Goal: Information Seeking & Learning: Understand process/instructions

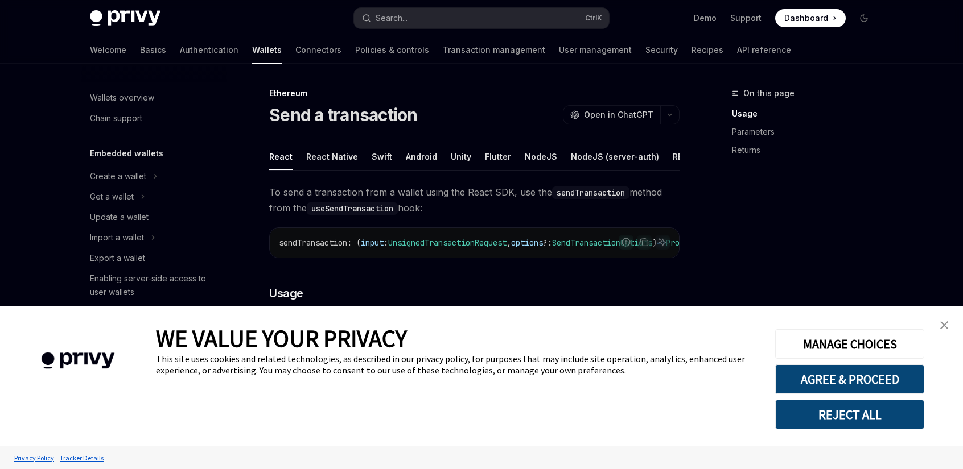
click at [941, 324] on img "close banner" at bounding box center [944, 326] width 8 height 8
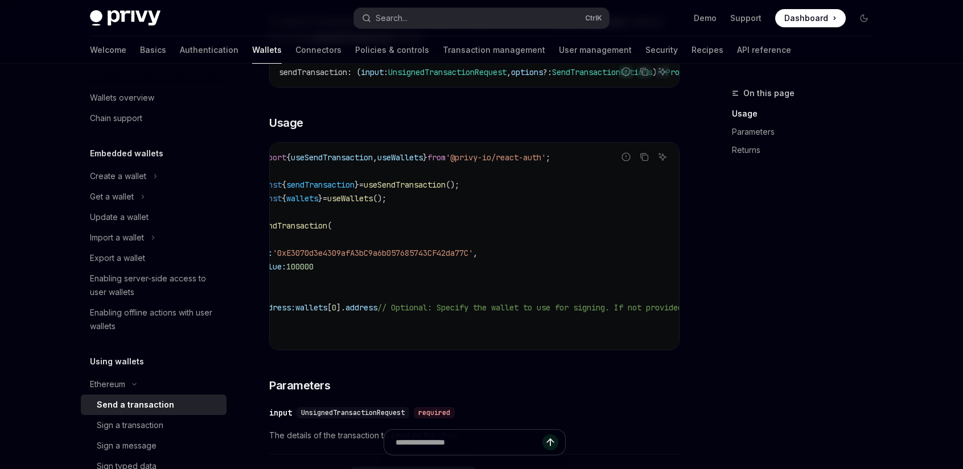
scroll to position [0, 27]
drag, startPoint x: 463, startPoint y: 368, endPoint x: 428, endPoint y: 362, distance: 35.2
click at [427, 362] on div "To send a transaction from a wallet using the React SDK, use the sendTransactio…" at bounding box center [474, 415] width 410 height 803
click at [438, 370] on div "To send a transaction from a wallet using the React SDK, use the sendTransactio…" at bounding box center [474, 415] width 410 height 803
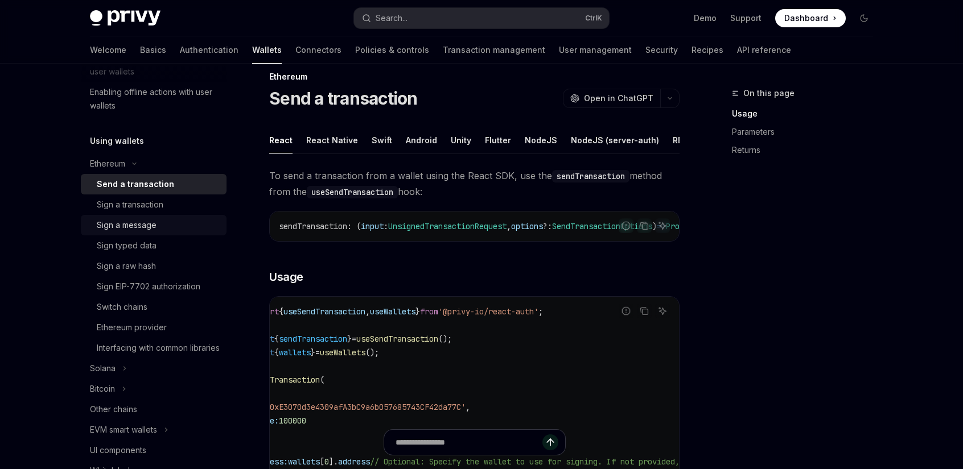
scroll to position [228, 0]
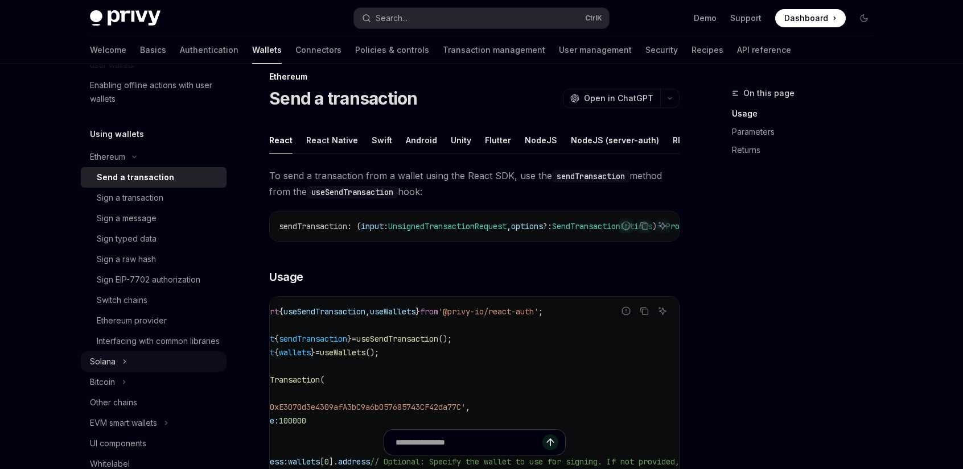
click at [118, 372] on button "Solana" at bounding box center [154, 362] width 146 height 20
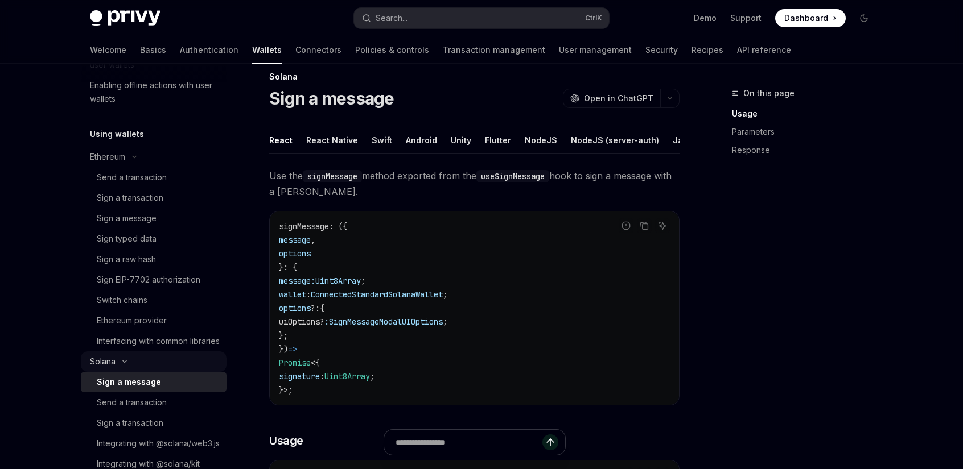
click at [118, 364] on icon "Toggle Solana section" at bounding box center [125, 362] width 14 height 5
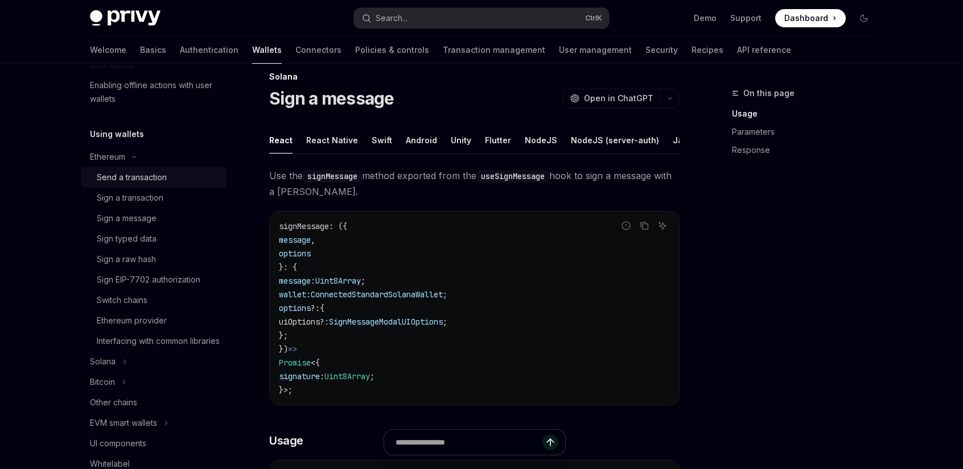
click at [153, 176] on div "Send a transaction" at bounding box center [132, 178] width 70 height 14
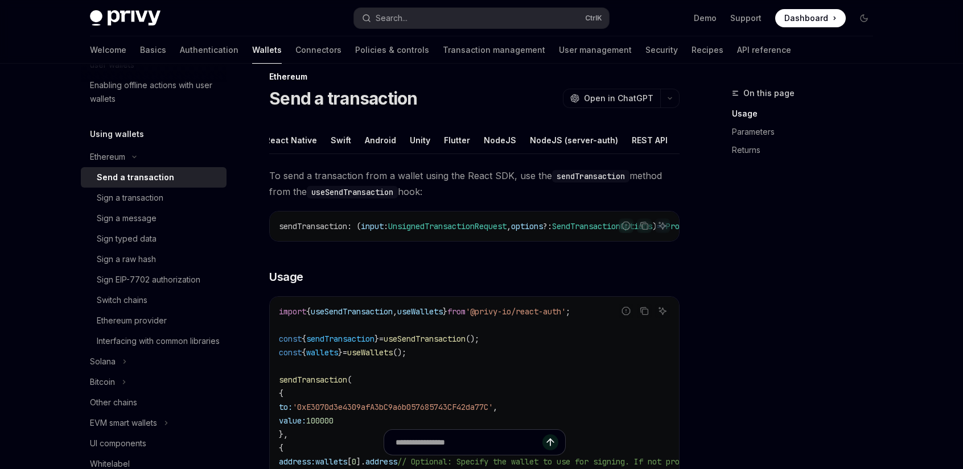
scroll to position [0, 69]
click at [455, 145] on div "NodeJS" at bounding box center [471, 140] width 32 height 27
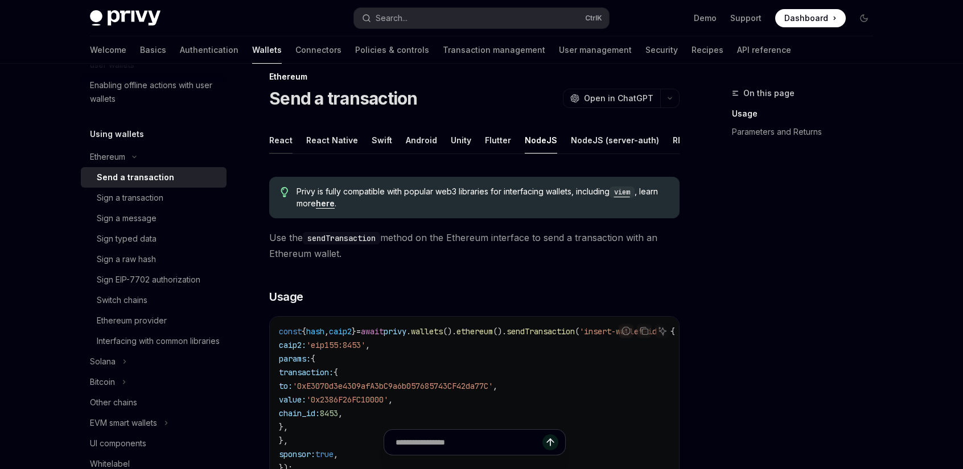
click at [286, 138] on div "React" at bounding box center [280, 140] width 23 height 27
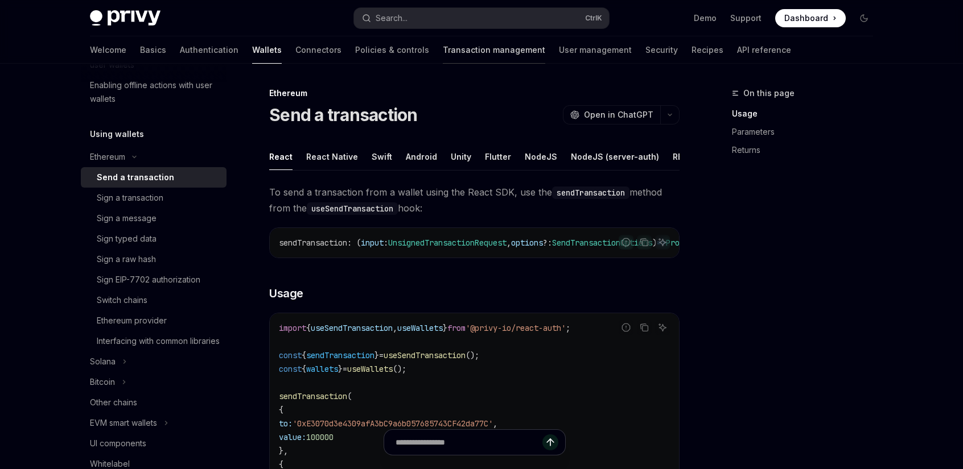
click at [443, 55] on link "Transaction management" at bounding box center [494, 49] width 102 height 27
type textarea "*"
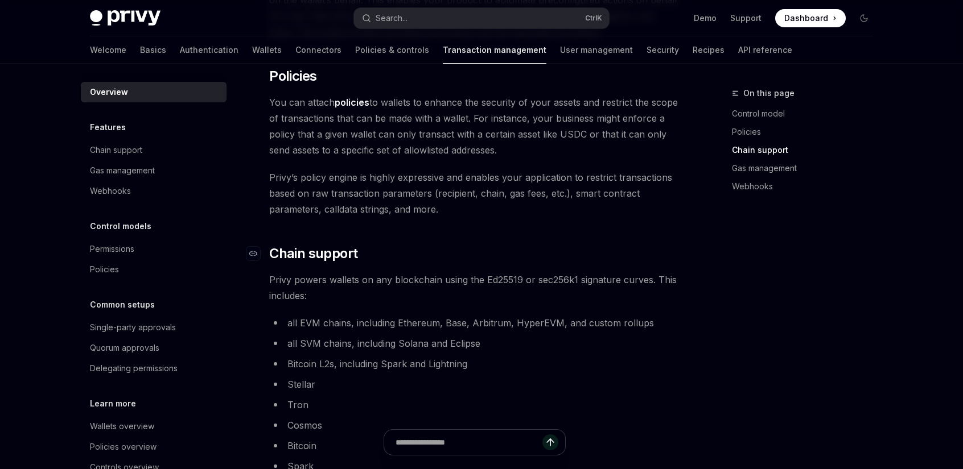
scroll to position [626, 0]
